Goal: Complete application form

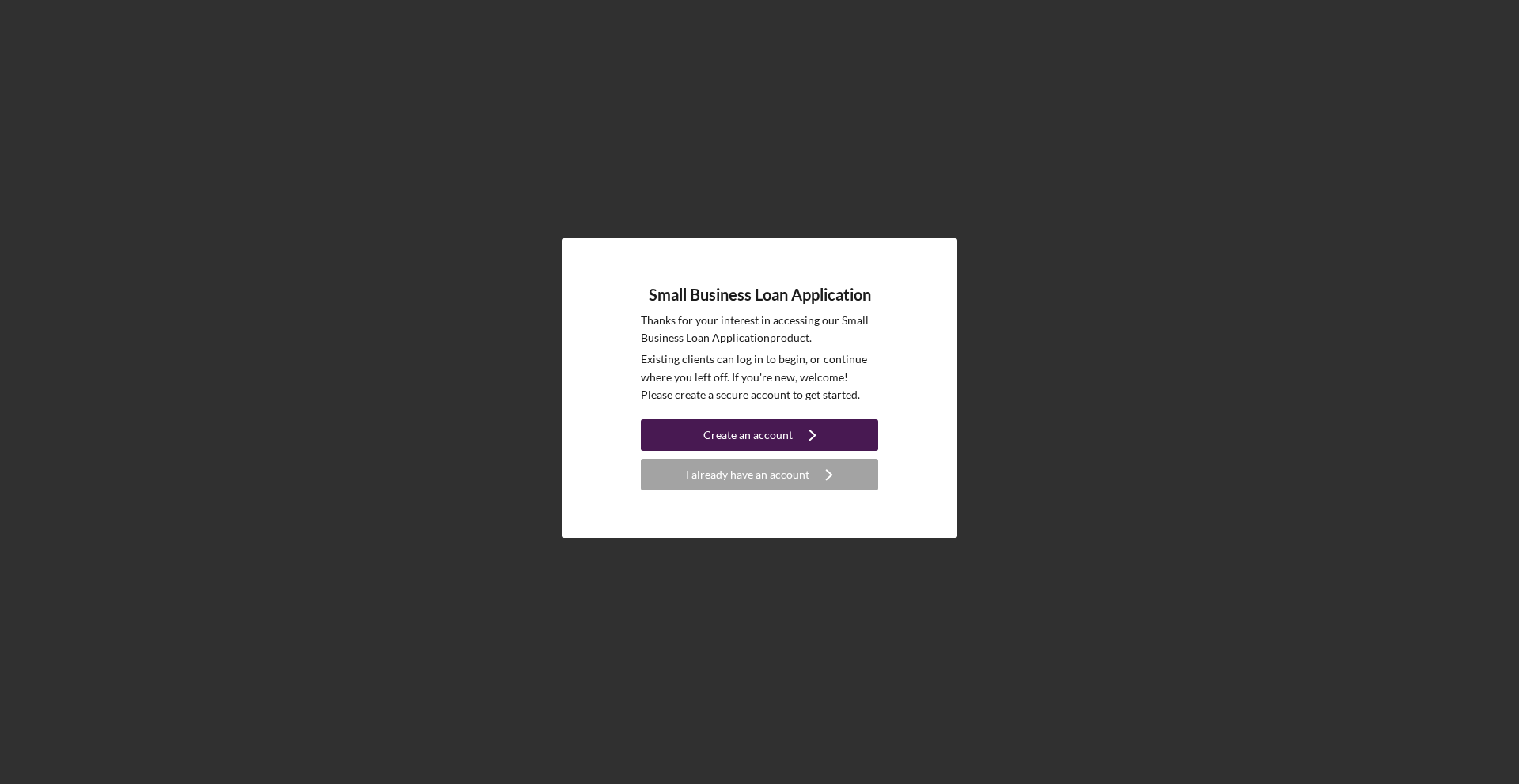
click at [782, 431] on div "Create an account" at bounding box center [748, 435] width 90 height 31
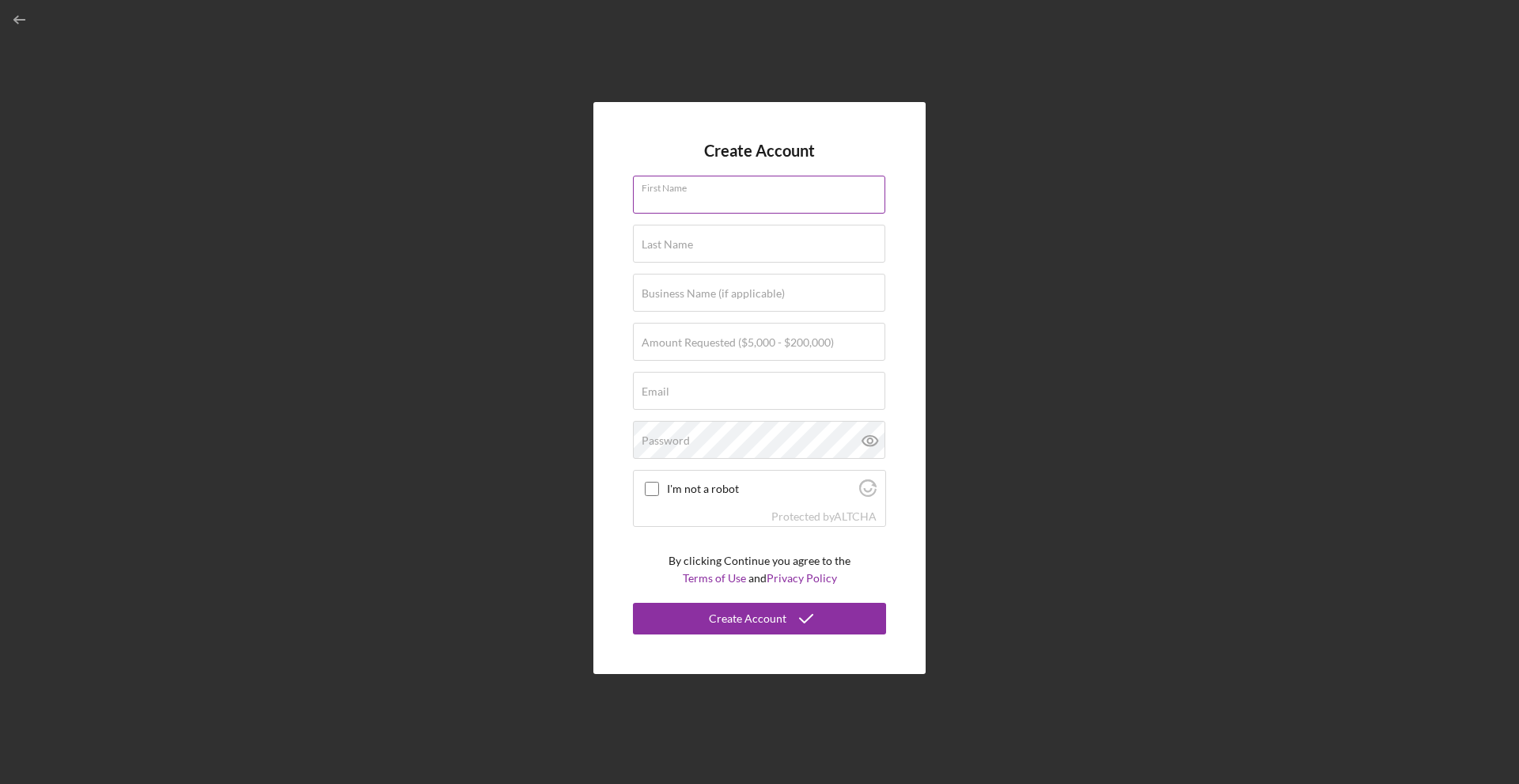
click at [707, 205] on input "First Name" at bounding box center [759, 195] width 252 height 38
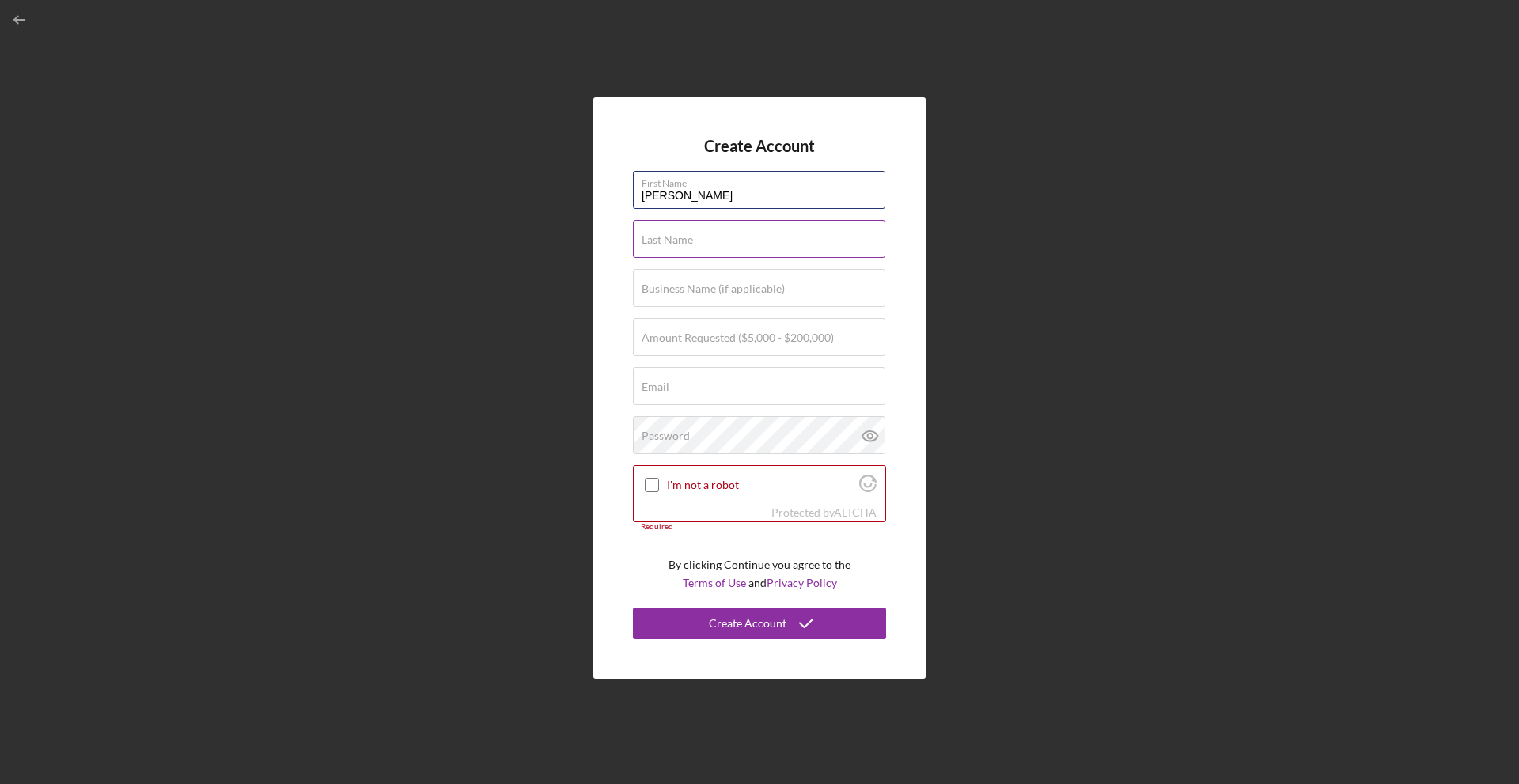
type input "[PERSON_NAME]"
click at [679, 239] on label "Last Name" at bounding box center [667, 239] width 52 height 13
click at [679, 239] on input "Last Name" at bounding box center [759, 238] width 252 height 38
type input "[PERSON_NAME]"
click at [700, 295] on input "Business Name (if applicable)" at bounding box center [759, 288] width 252 height 38
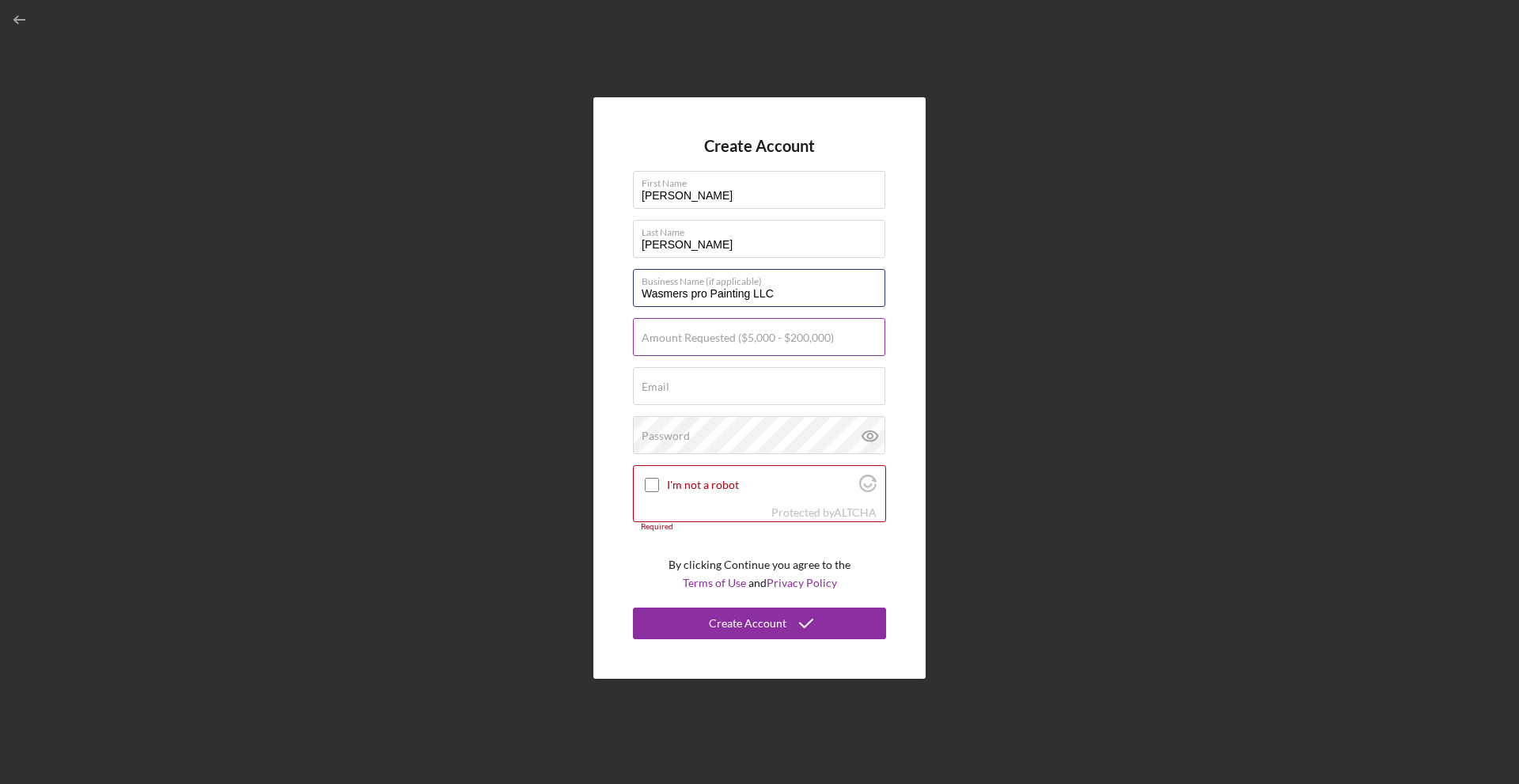
type input "Wasmers pro Painting LLC"
click at [718, 350] on input "Amount Requested ($5,000 - $200,000)" at bounding box center [759, 337] width 252 height 38
type input "$50,000"
click at [680, 384] on div "Email Required" at bounding box center [759, 387] width 253 height 40
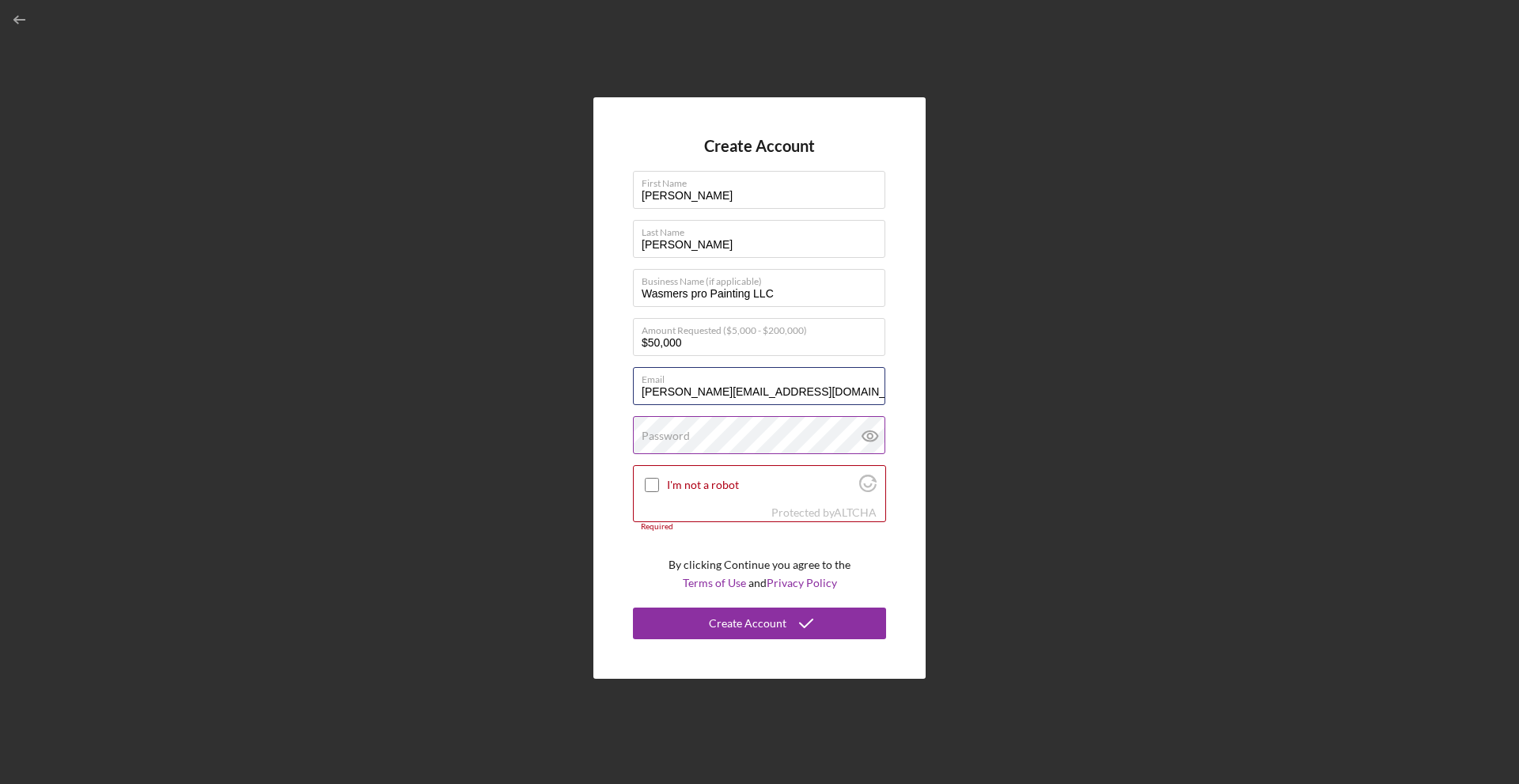
type input "[PERSON_NAME][EMAIL_ADDRESS][DOMAIN_NAME]"
click at [687, 428] on div "Password" at bounding box center [759, 436] width 253 height 40
click at [883, 437] on icon at bounding box center [870, 436] width 40 height 40
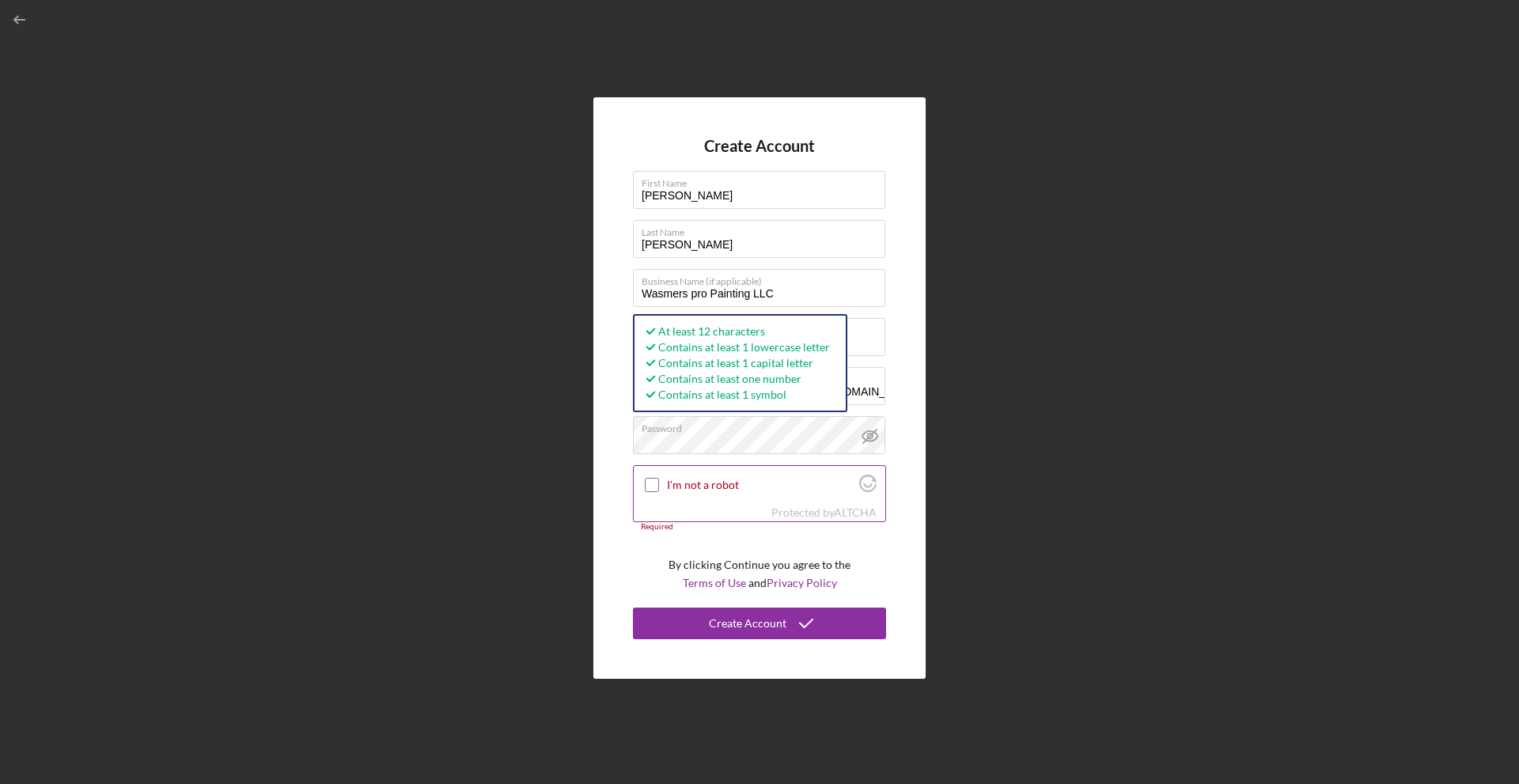
click at [651, 481] on input "I'm not a robot" at bounding box center [652, 485] width 14 height 14
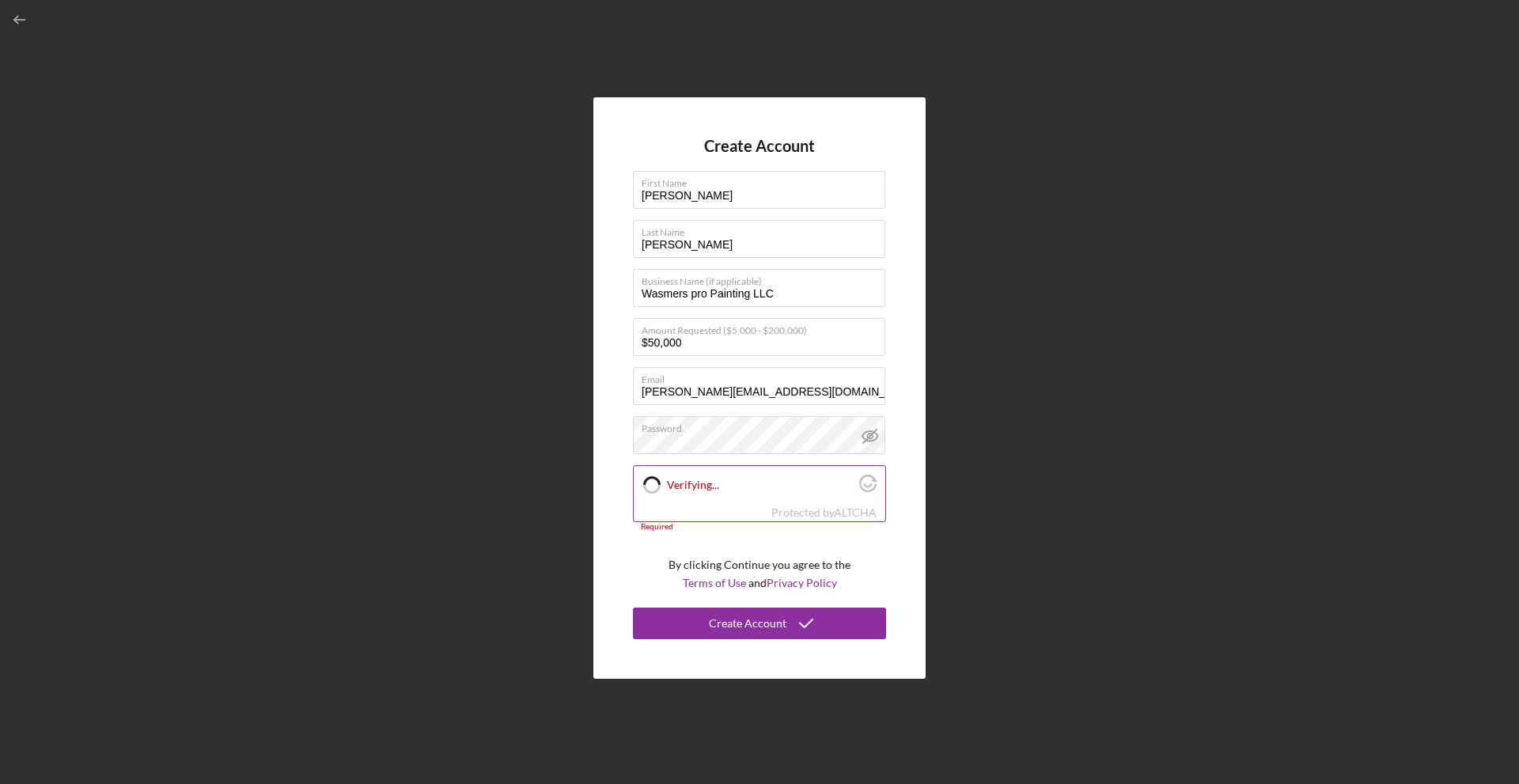
checkbox input "true"
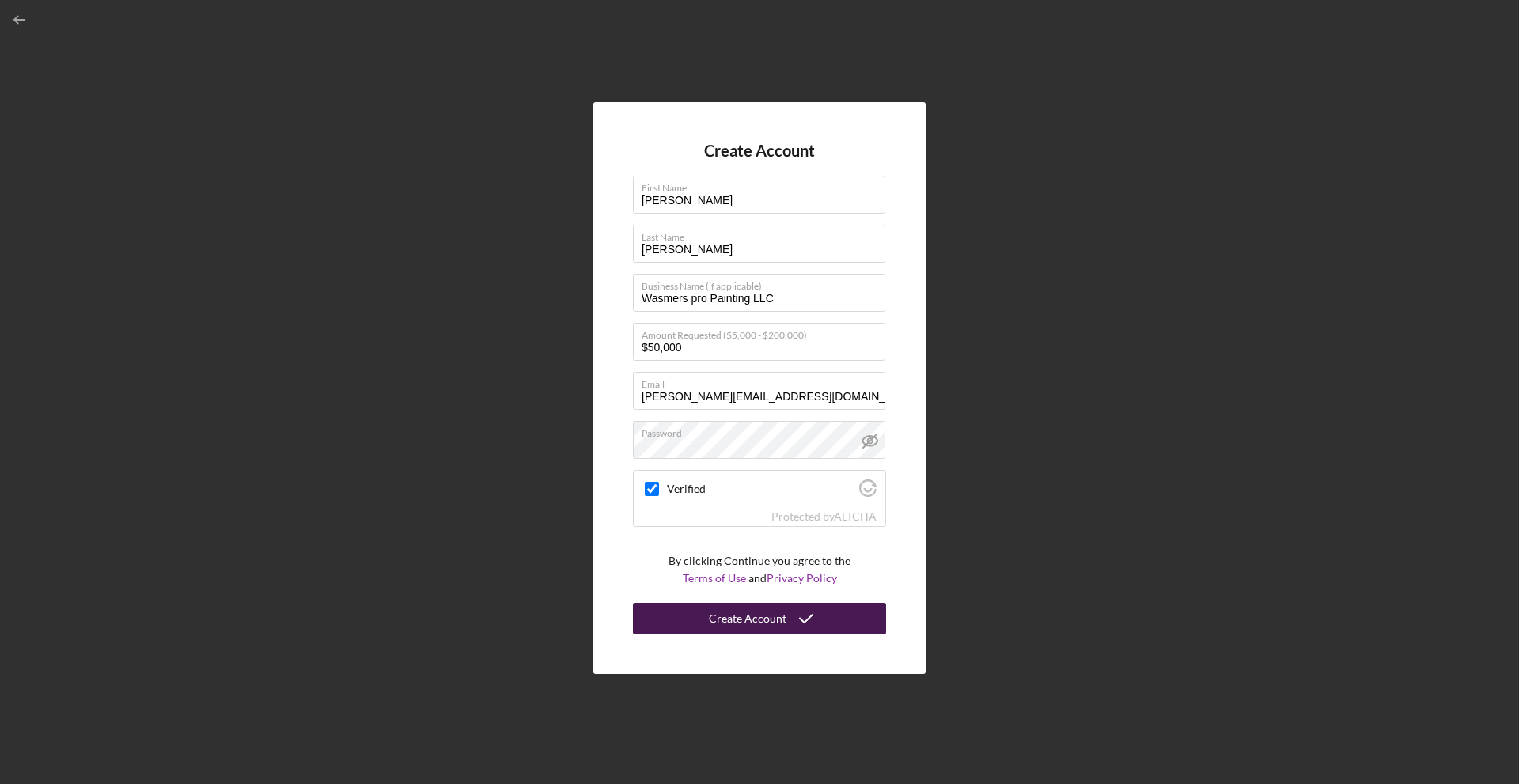
click at [809, 616] on icon "submit" at bounding box center [806, 618] width 40 height 40
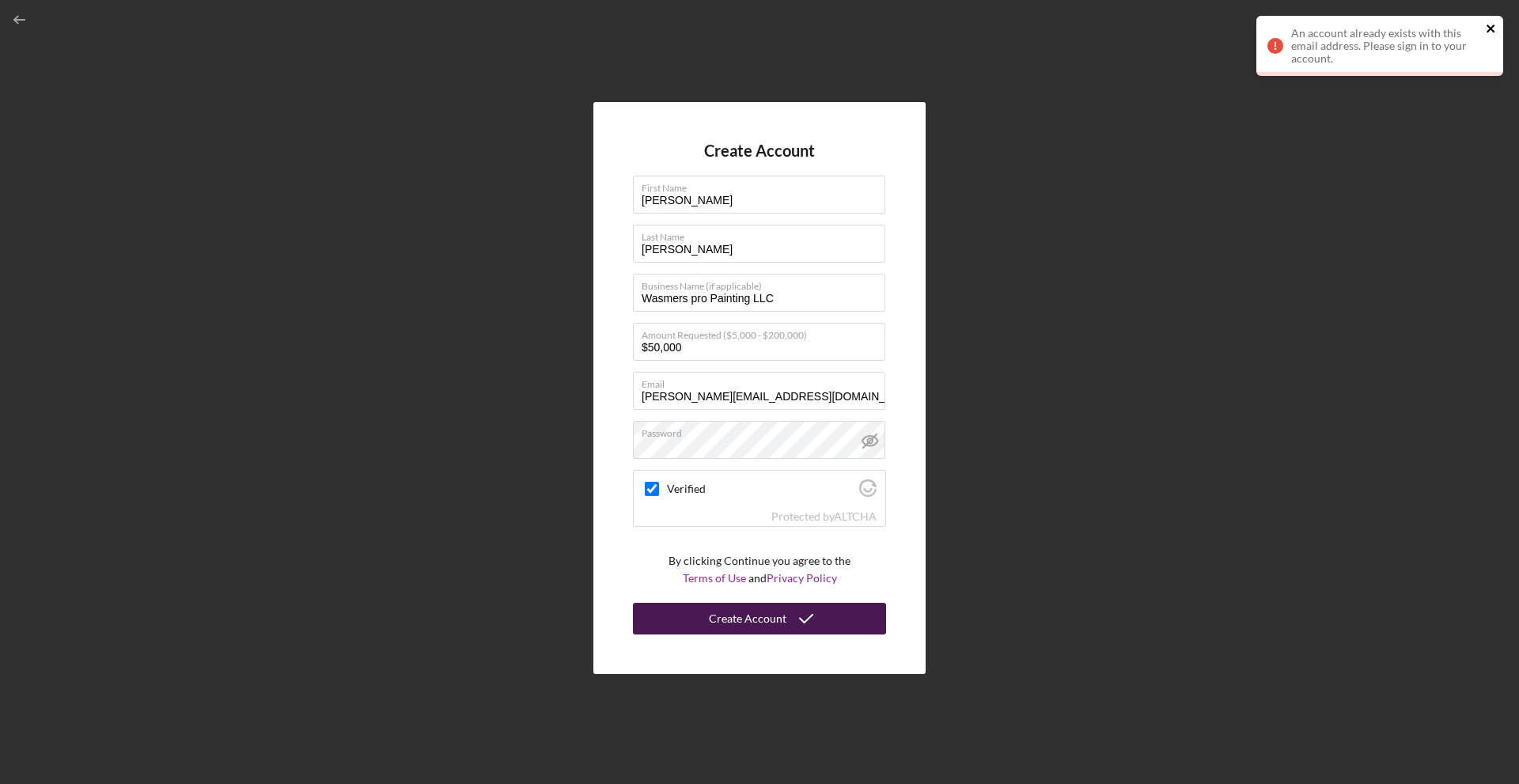
drag, startPoint x: 1484, startPoint y: 19, endPoint x: 1488, endPoint y: 27, distance: 8.9
click at [1484, 20] on div "An account already exists with this email address. Please sign in to your accou…" at bounding box center [1380, 46] width 247 height 60
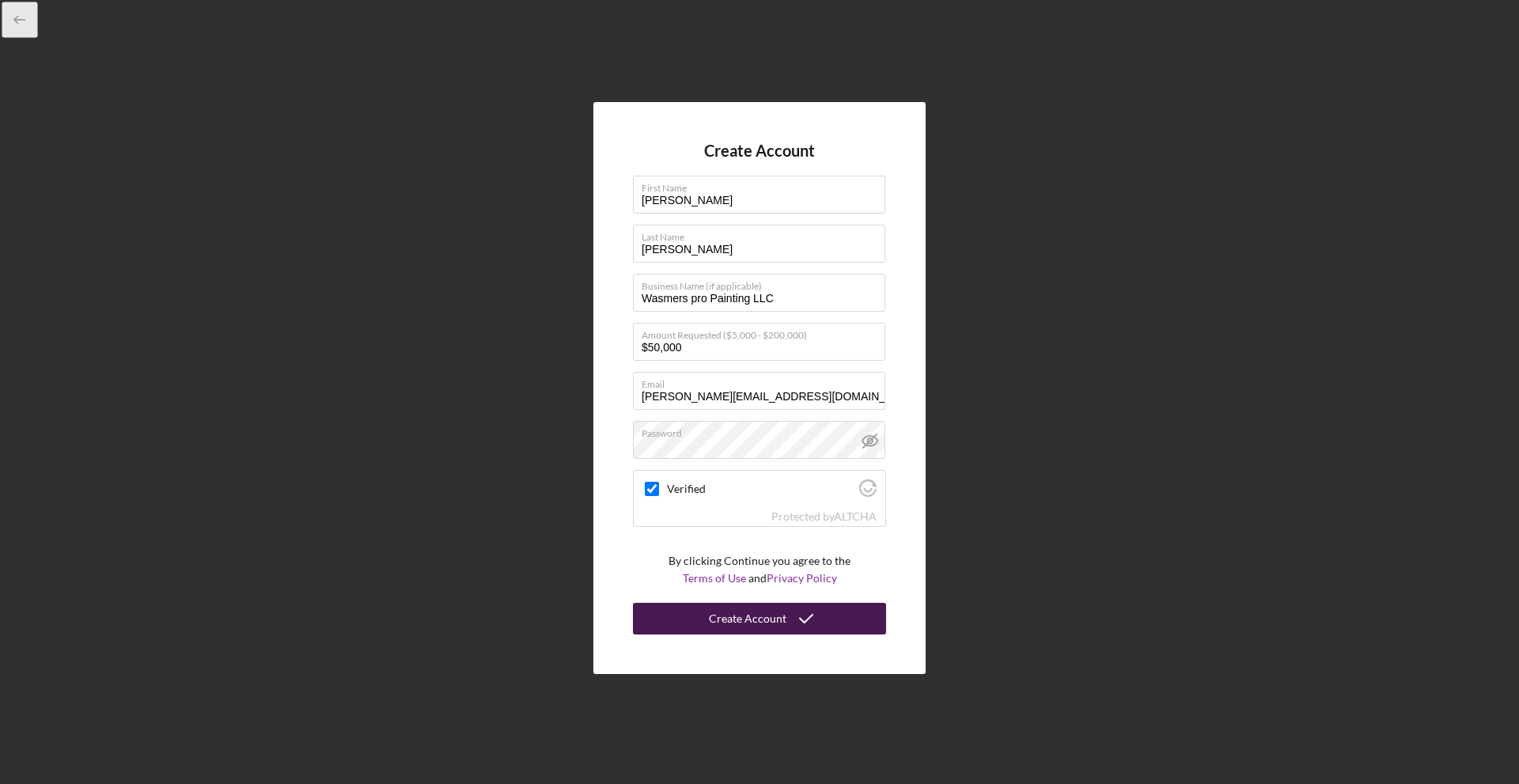
click at [29, 13] on icon "button" at bounding box center [20, 20] width 36 height 36
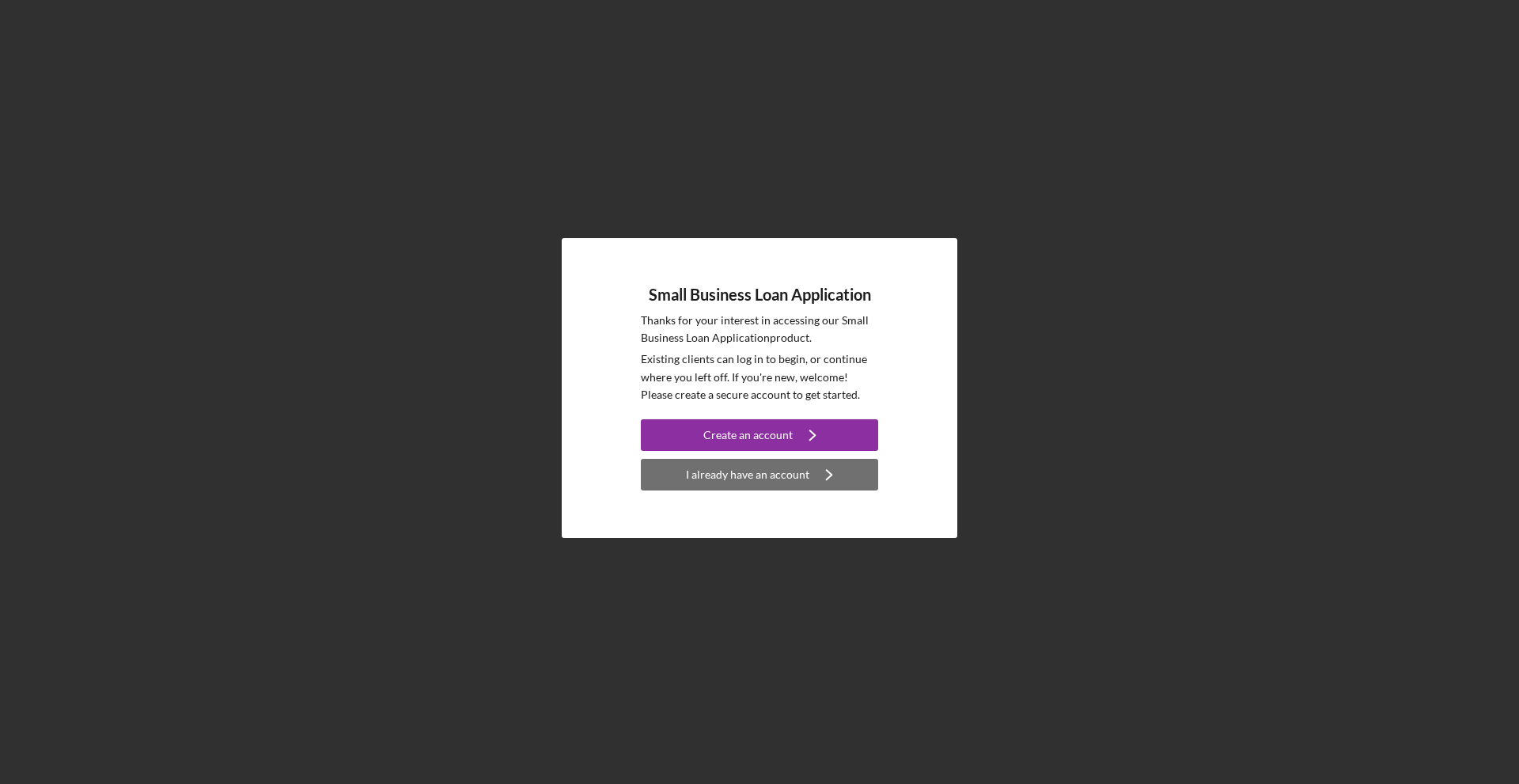
click at [749, 487] on div "I already have an account" at bounding box center [748, 474] width 124 height 31
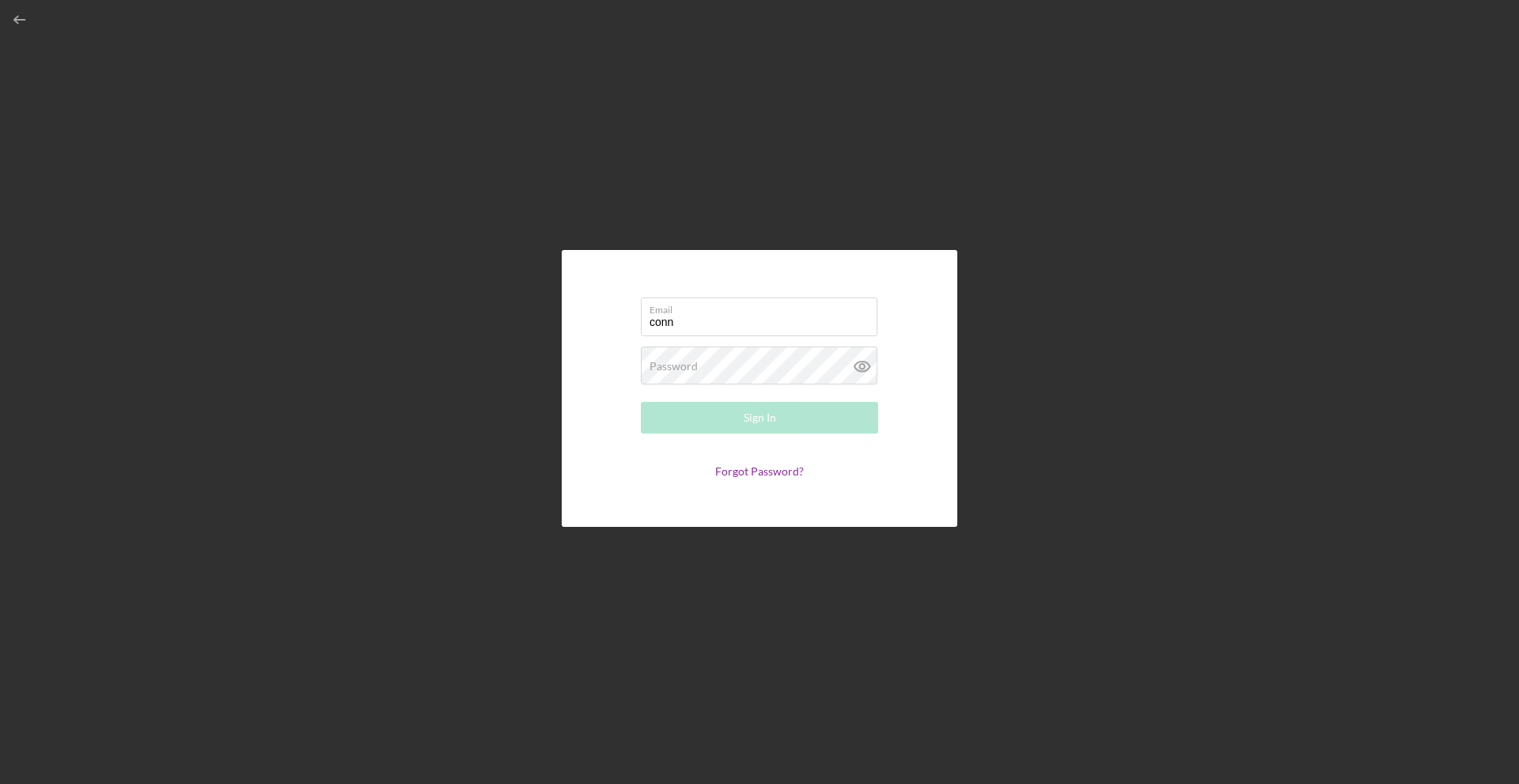
type input "[PERSON_NAME][EMAIL_ADDRESS][DOMAIN_NAME]"
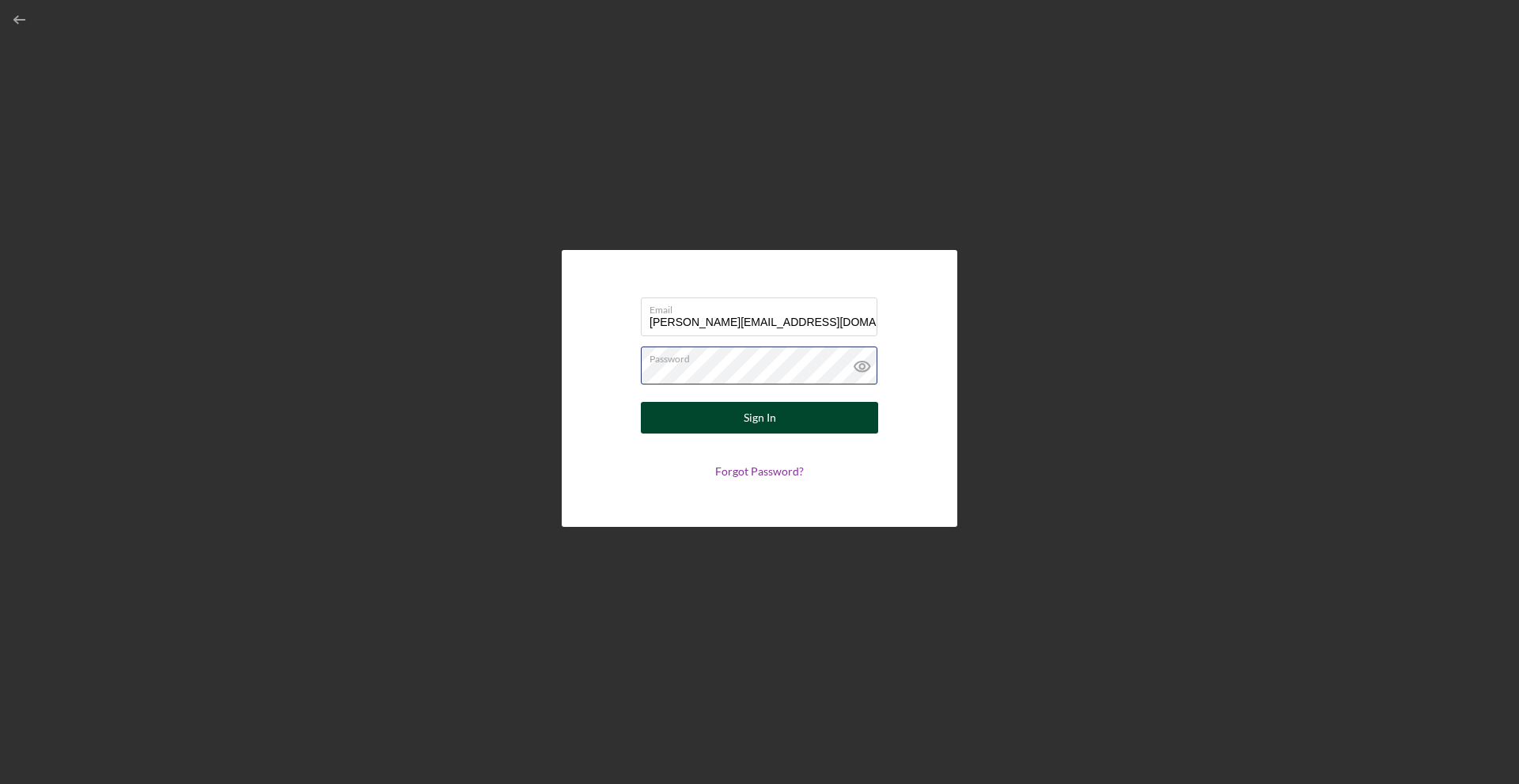
click at [641, 402] on button "Sign In" at bounding box center [759, 417] width 238 height 31
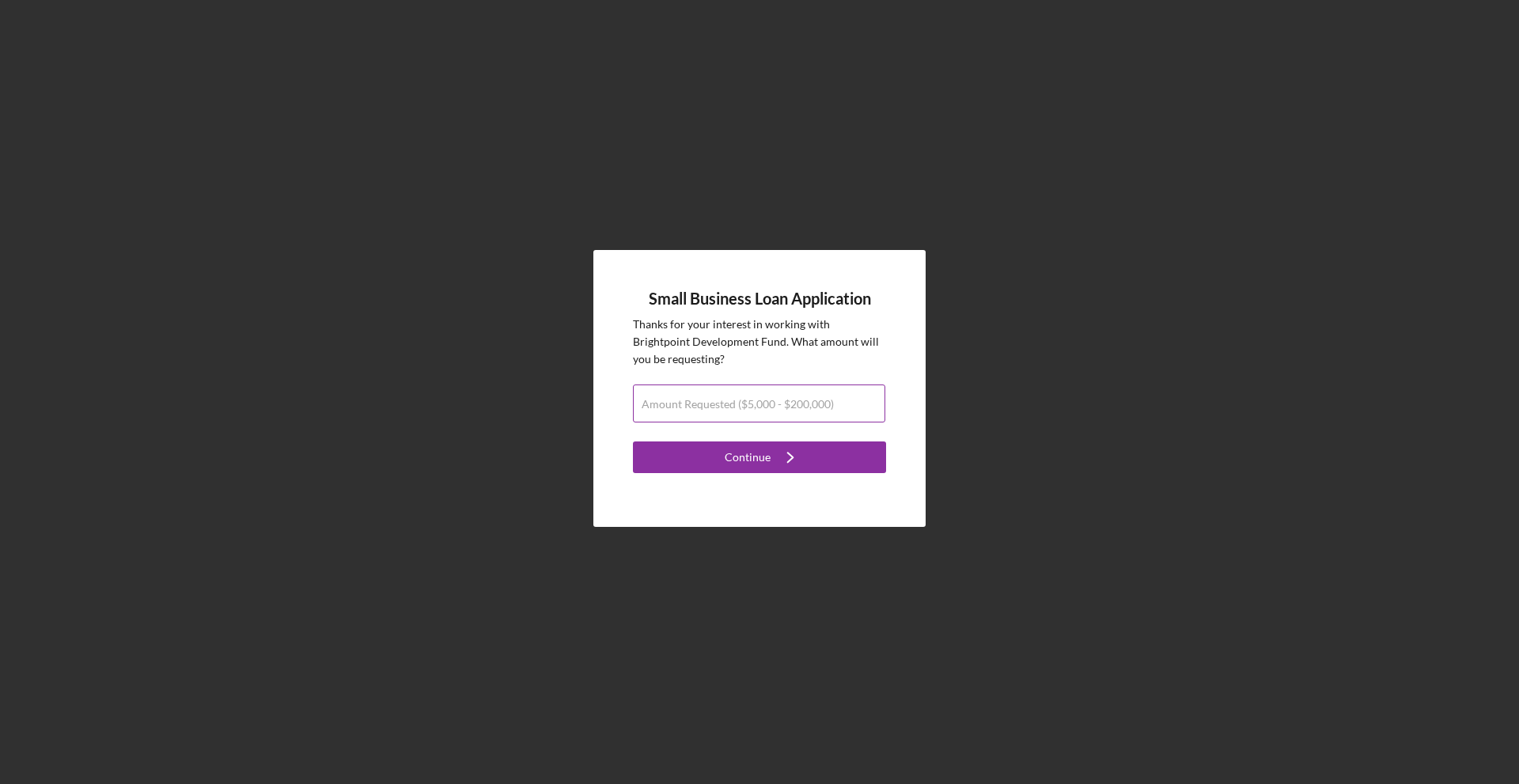
click at [726, 397] on label "Amount Requested ($5,000 - $200,000)" at bounding box center [737, 403] width 192 height 13
click at [726, 397] on input "Amount Requested ($5,000 - $200,000)" at bounding box center [759, 403] width 252 height 38
type input "$50,000"
click at [815, 443] on button "Continue Icon/Navigate" at bounding box center [759, 457] width 253 height 31
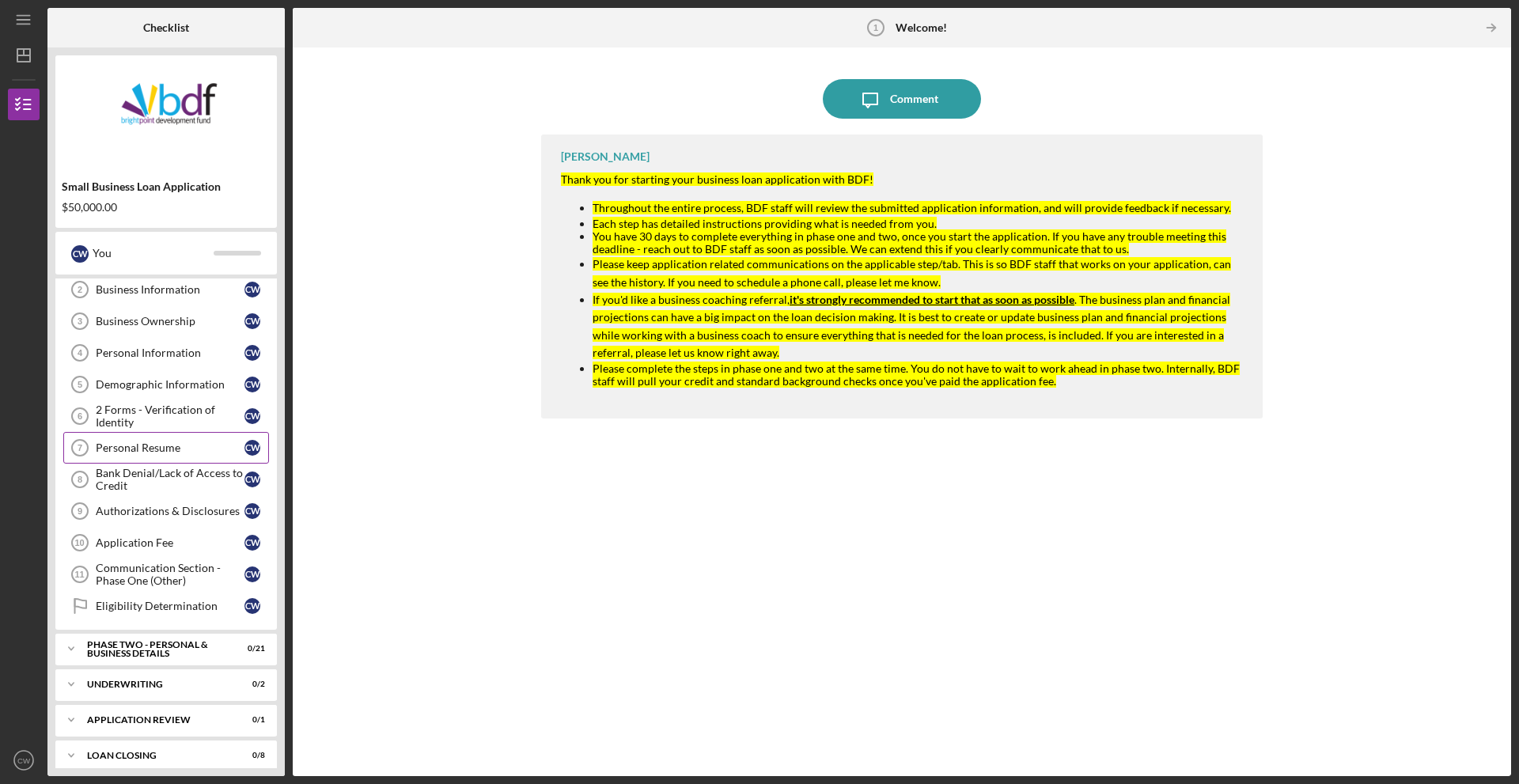
scroll to position [80, 0]
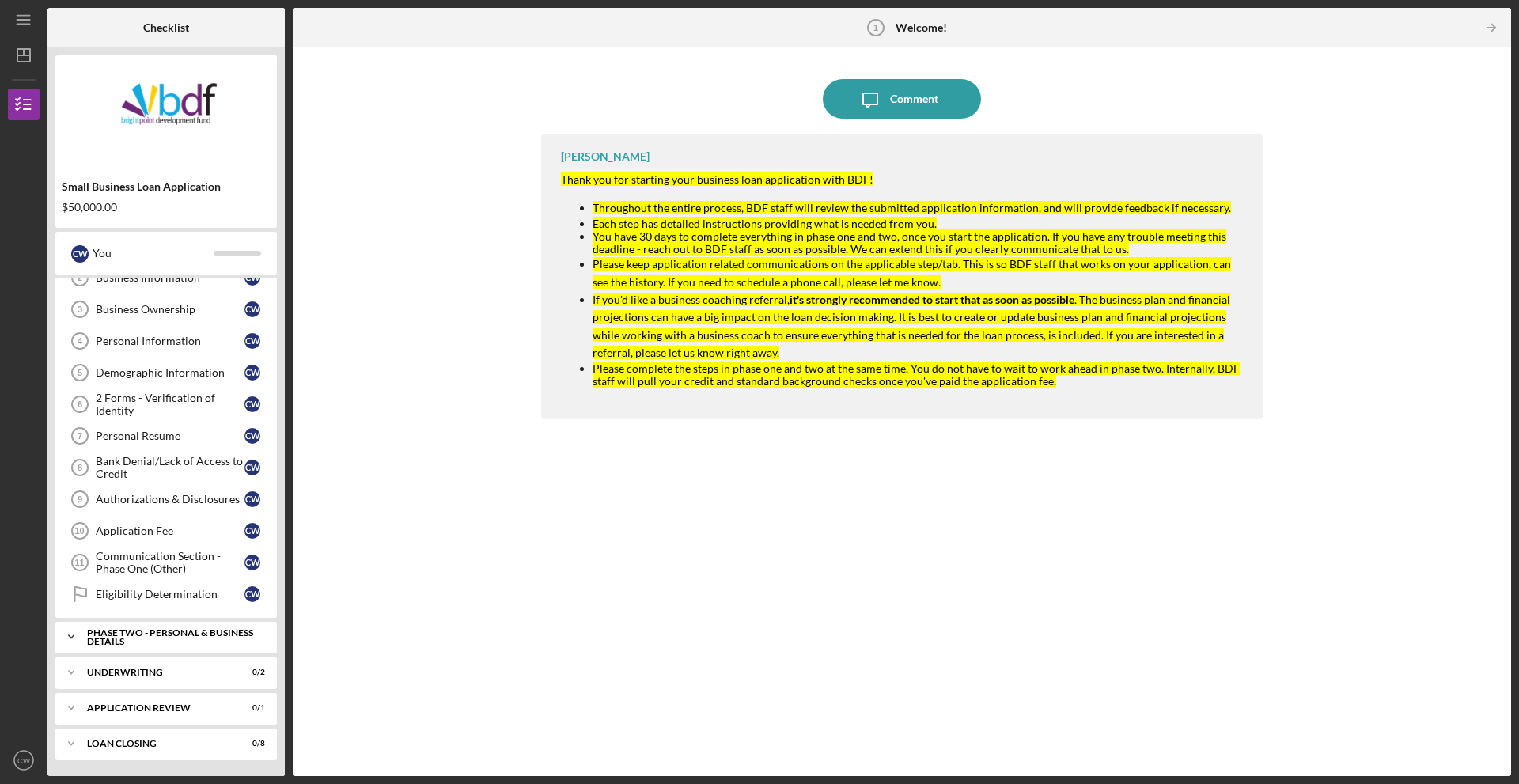
click at [68, 628] on icon "Icon/Expander" at bounding box center [70, 636] width 31 height 31
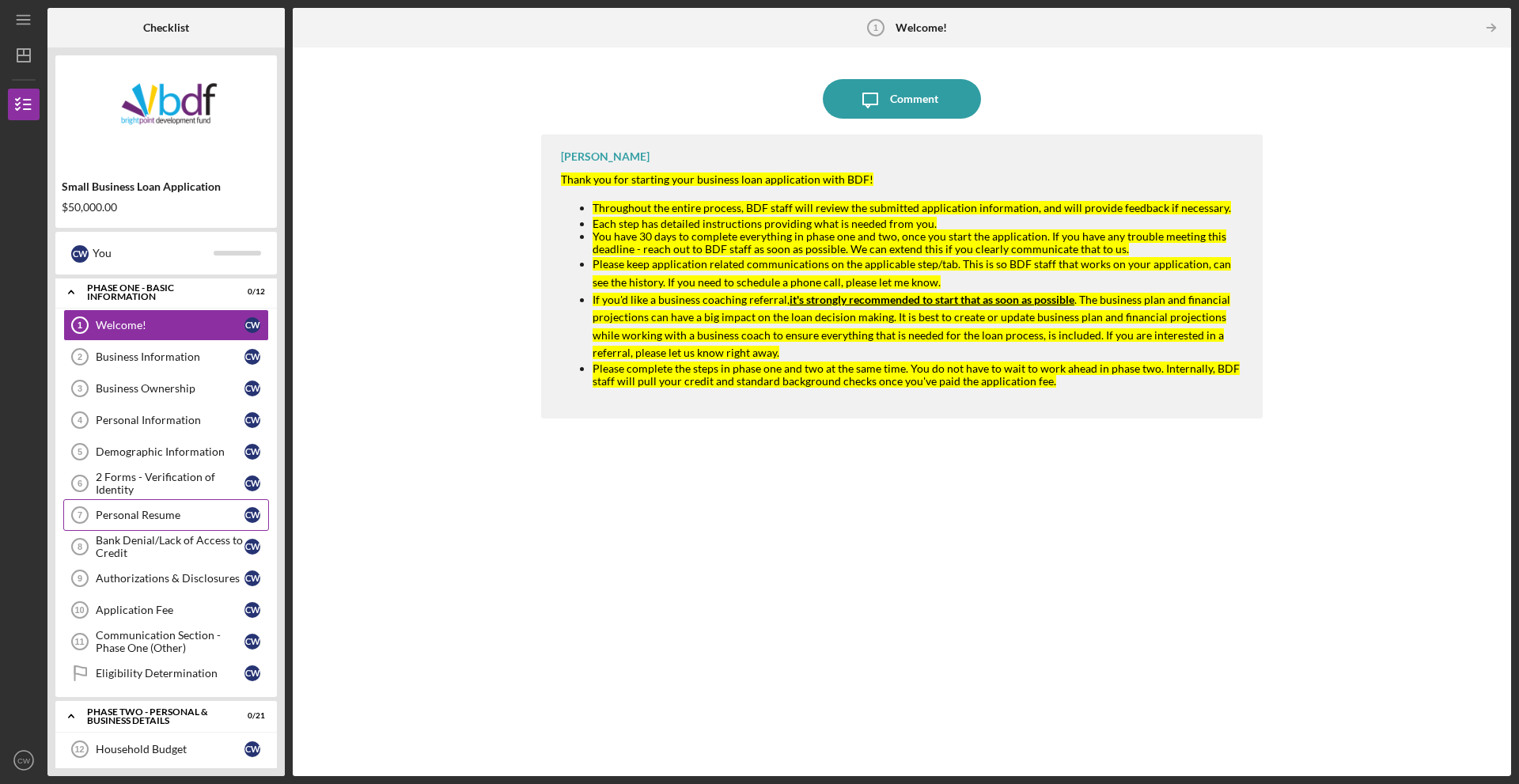
scroll to position [0, 0]
